Goal: Transaction & Acquisition: Subscribe to service/newsletter

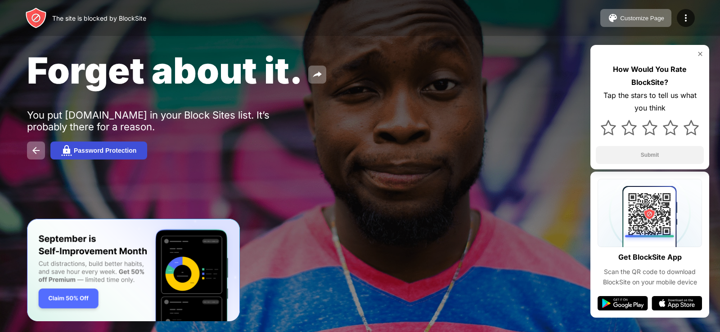
click at [104, 151] on div "Password Protection" at bounding box center [105, 150] width 63 height 7
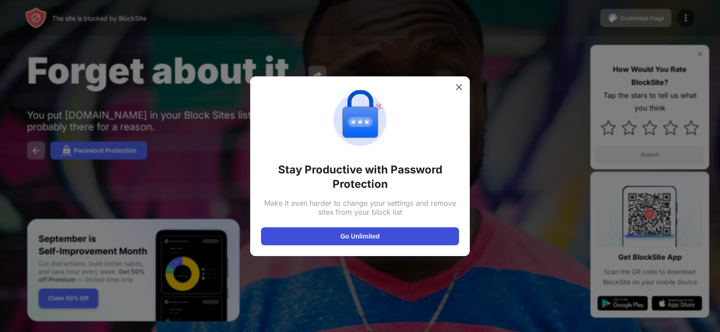
click at [353, 235] on button "Go Unlimited" at bounding box center [360, 237] width 198 height 18
